Goal: Task Accomplishment & Management: Complete application form

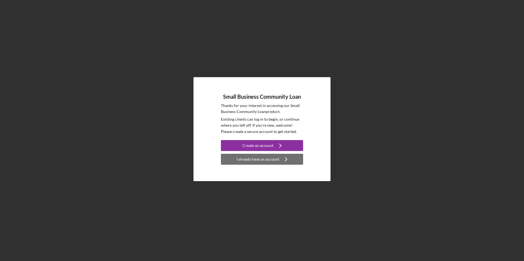
click at [273, 160] on div "I already have an account" at bounding box center [257, 159] width 43 height 11
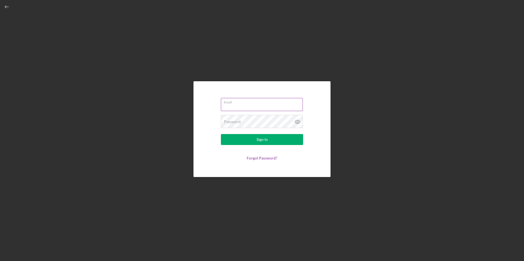
type input "[EMAIL_ADDRESS][DOMAIN_NAME]"
click at [299, 121] on icon at bounding box center [297, 122] width 5 height 4
click at [260, 139] on div "Sign In" at bounding box center [261, 139] width 11 height 11
